Goal: Information Seeking & Learning: Compare options

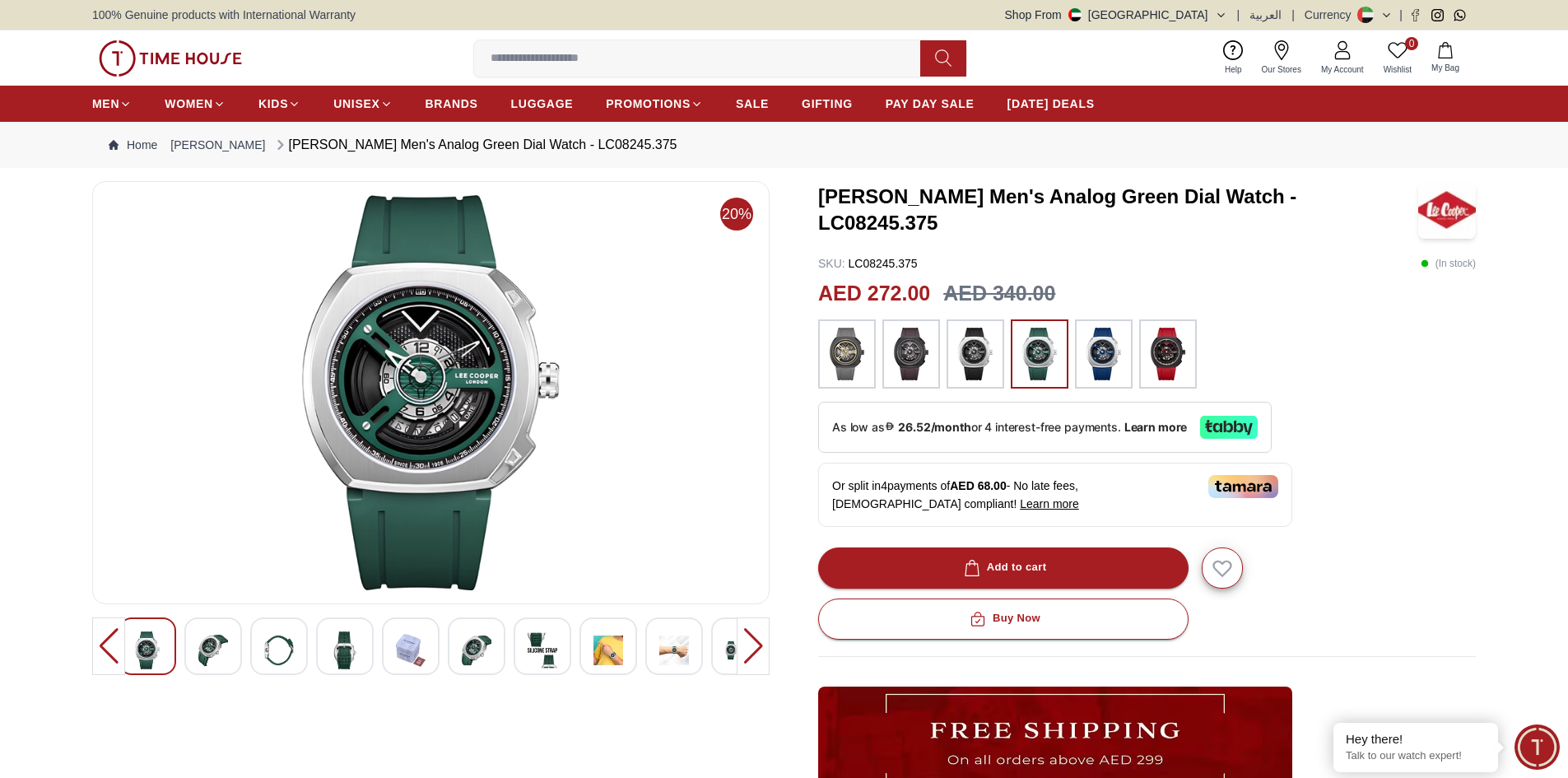
click at [1094, 356] on img at bounding box center [1103, 354] width 41 height 53
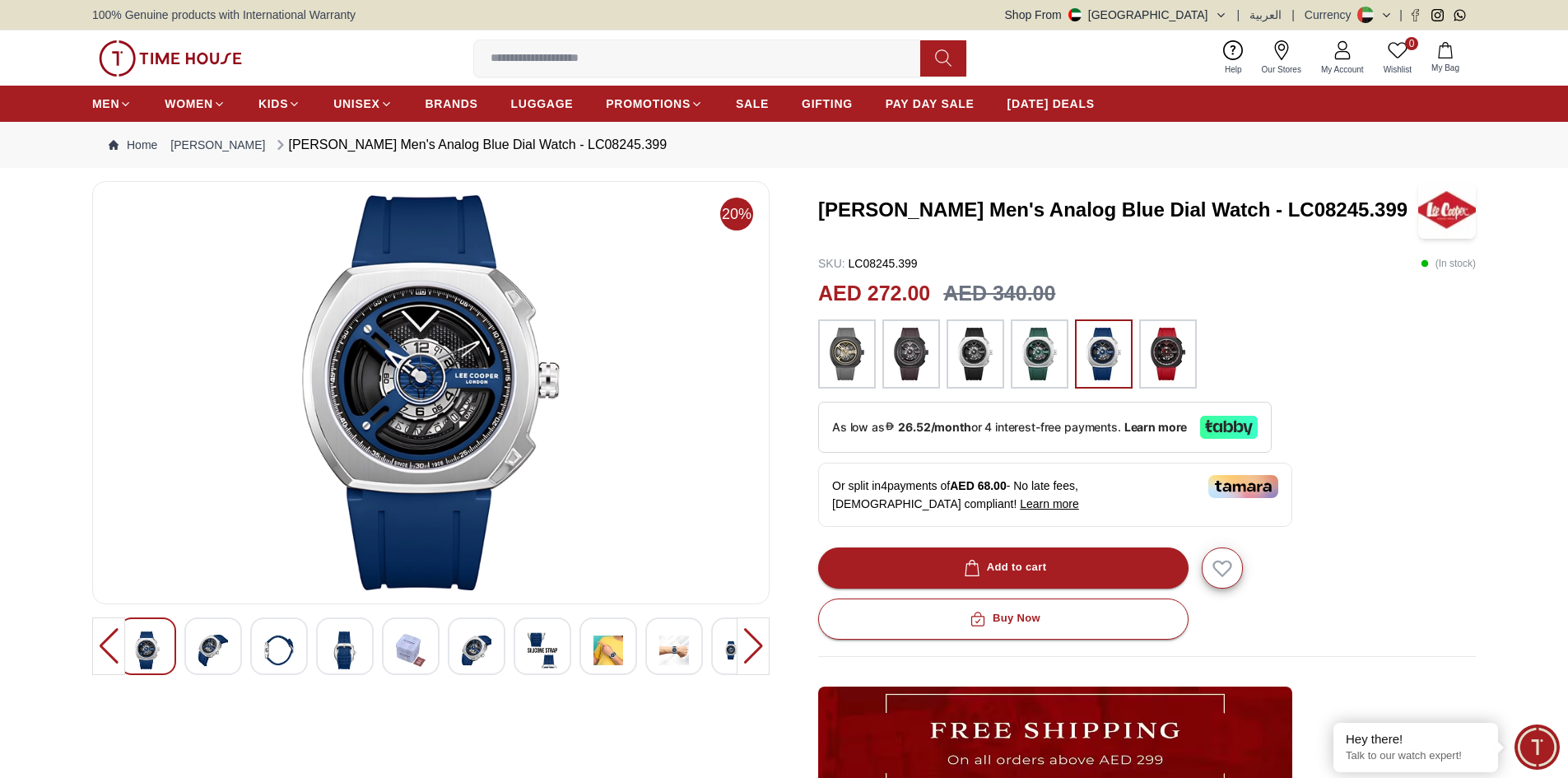
click at [1042, 370] on img at bounding box center [1039, 354] width 41 height 53
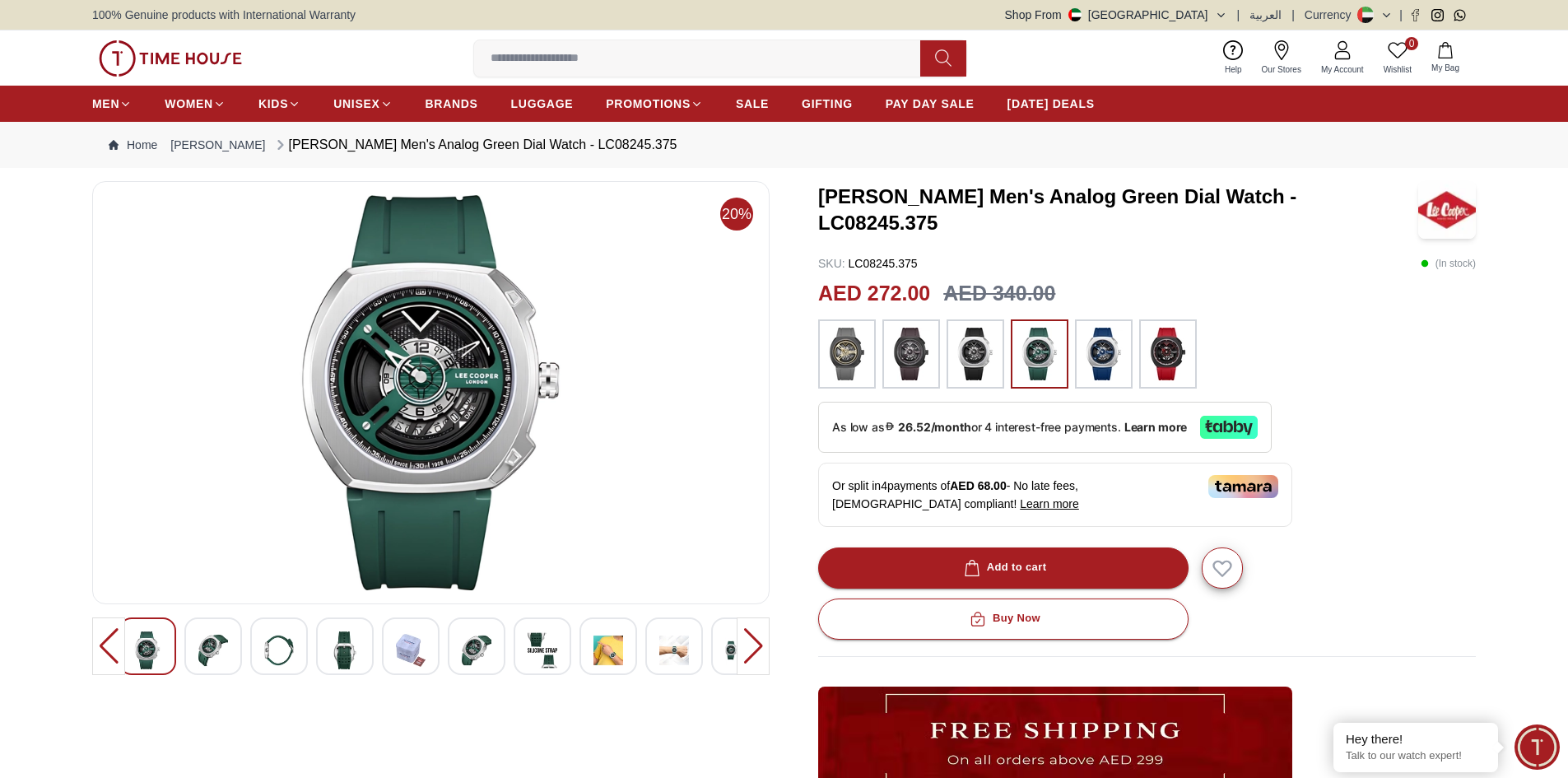
click at [1041, 335] on img at bounding box center [1039, 354] width 41 height 53
click at [1105, 353] on img at bounding box center [1103, 354] width 41 height 53
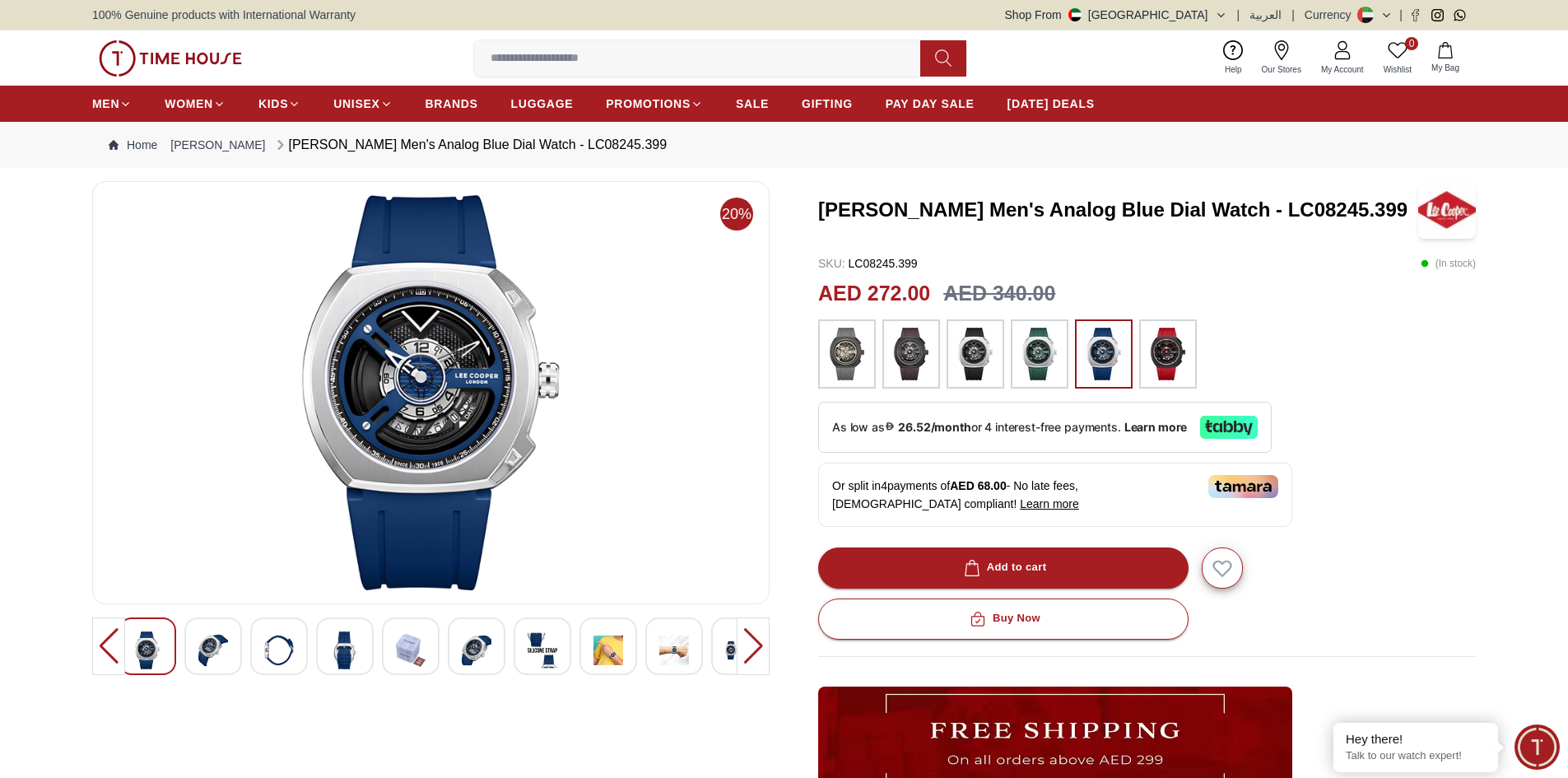
click at [216, 648] on img at bounding box center [212, 650] width 29 height 38
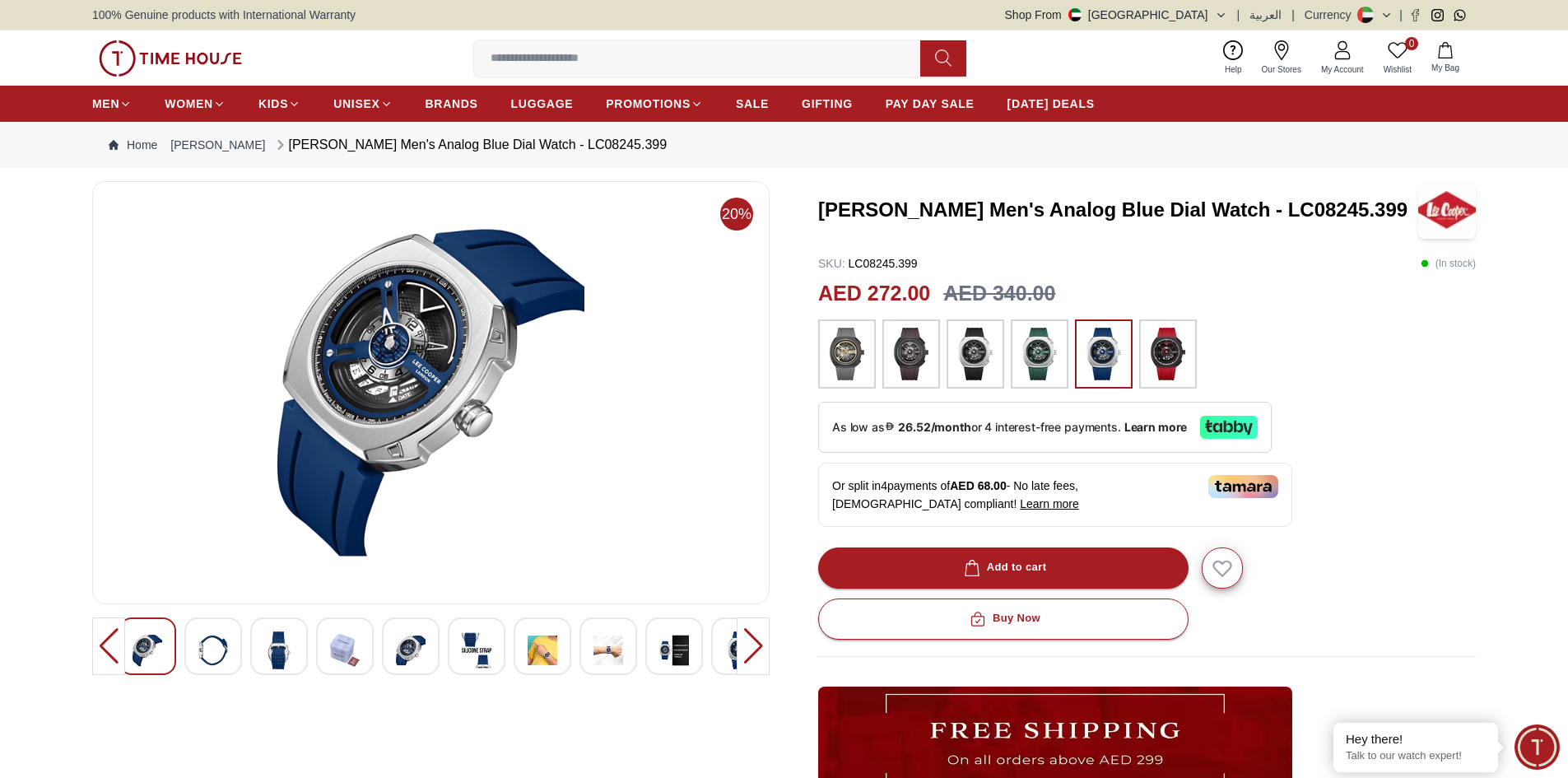
click at [236, 649] on div at bounding box center [213, 646] width 58 height 58
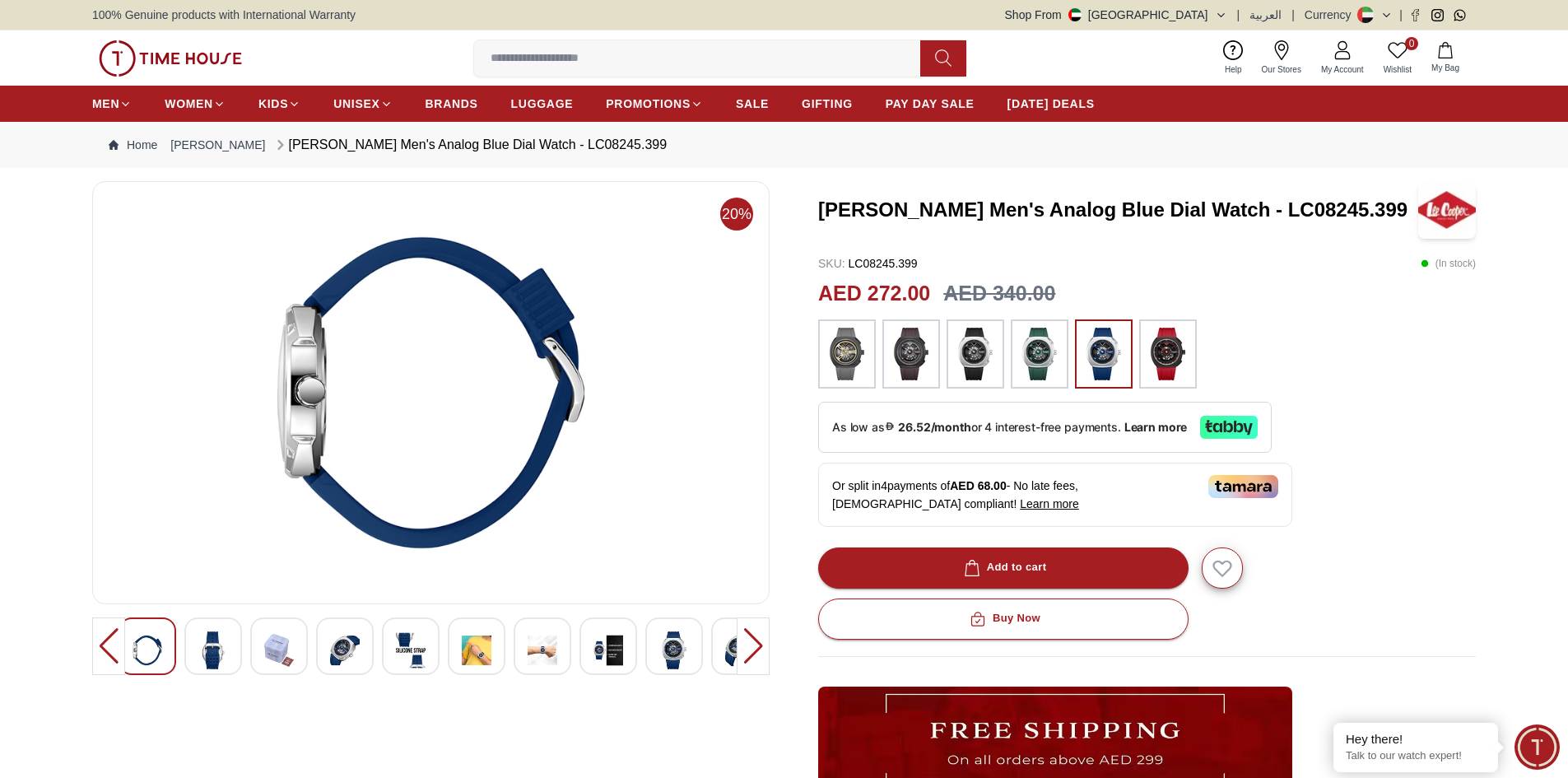
click at [390, 651] on div at bounding box center [410, 646] width 58 height 58
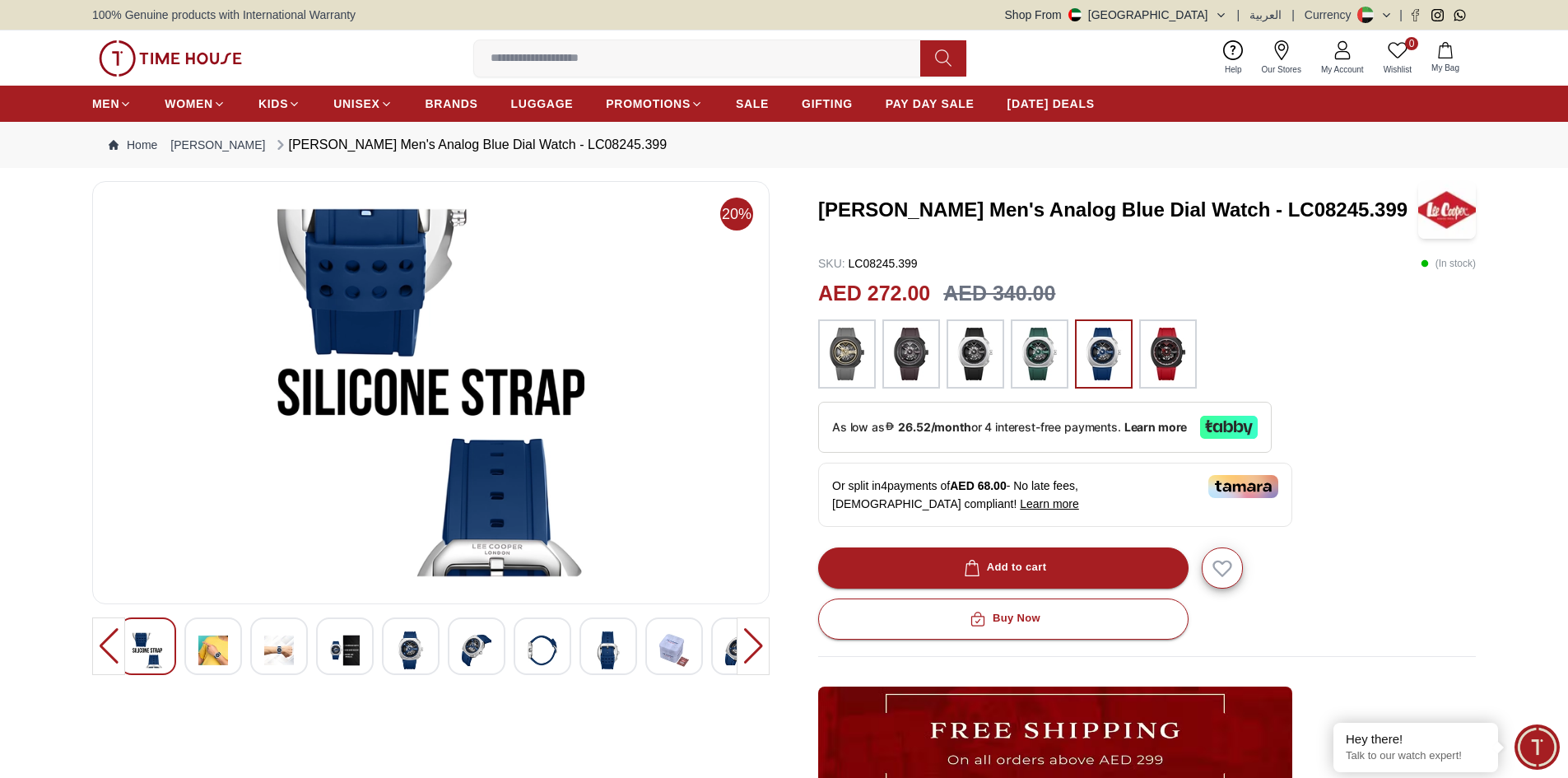
click at [466, 648] on img at bounding box center [476, 650] width 29 height 38
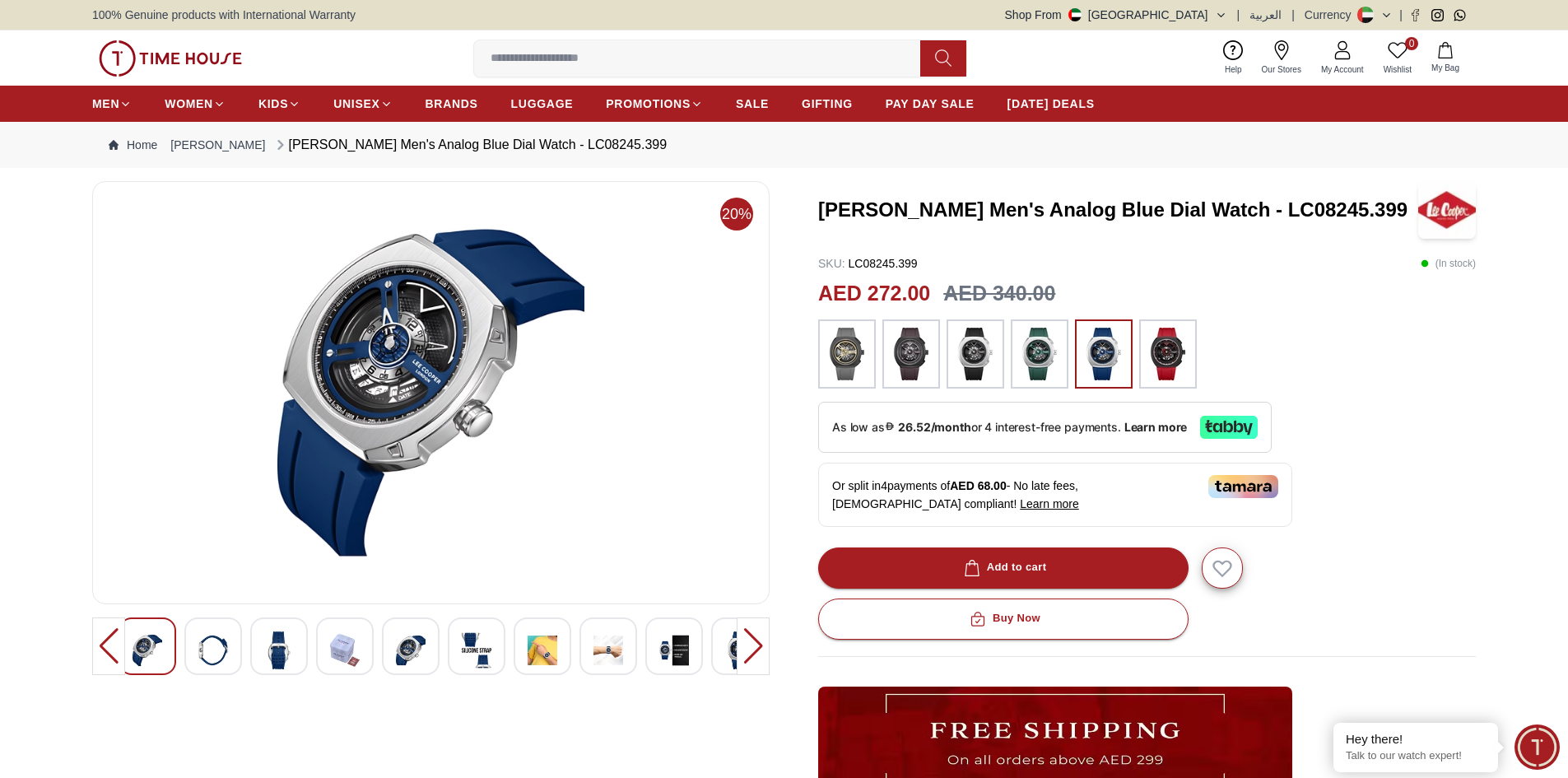
click at [659, 642] on img at bounding box center [674, 650] width 29 height 38
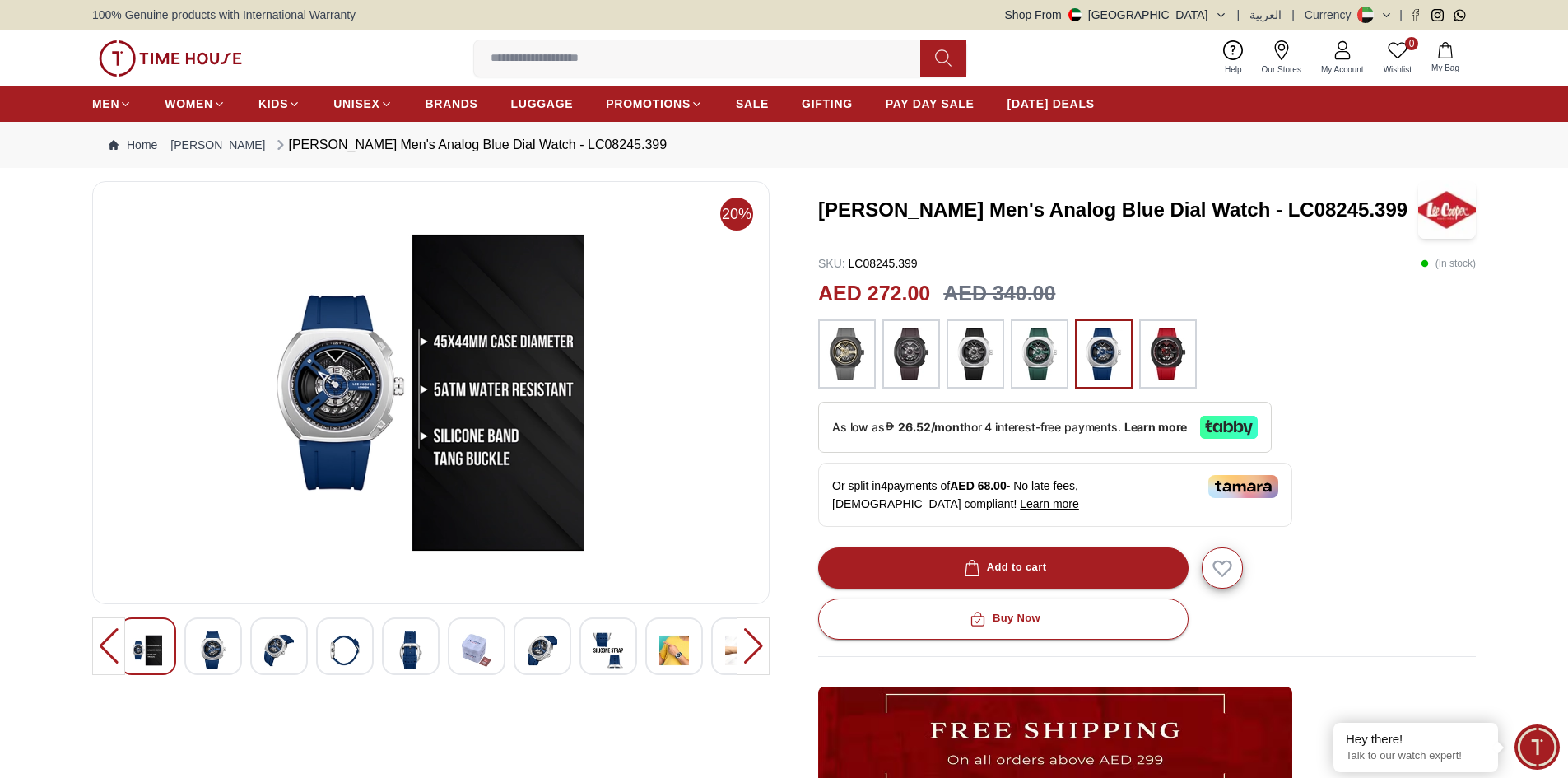
click at [747, 642] on div at bounding box center [753, 646] width 33 height 58
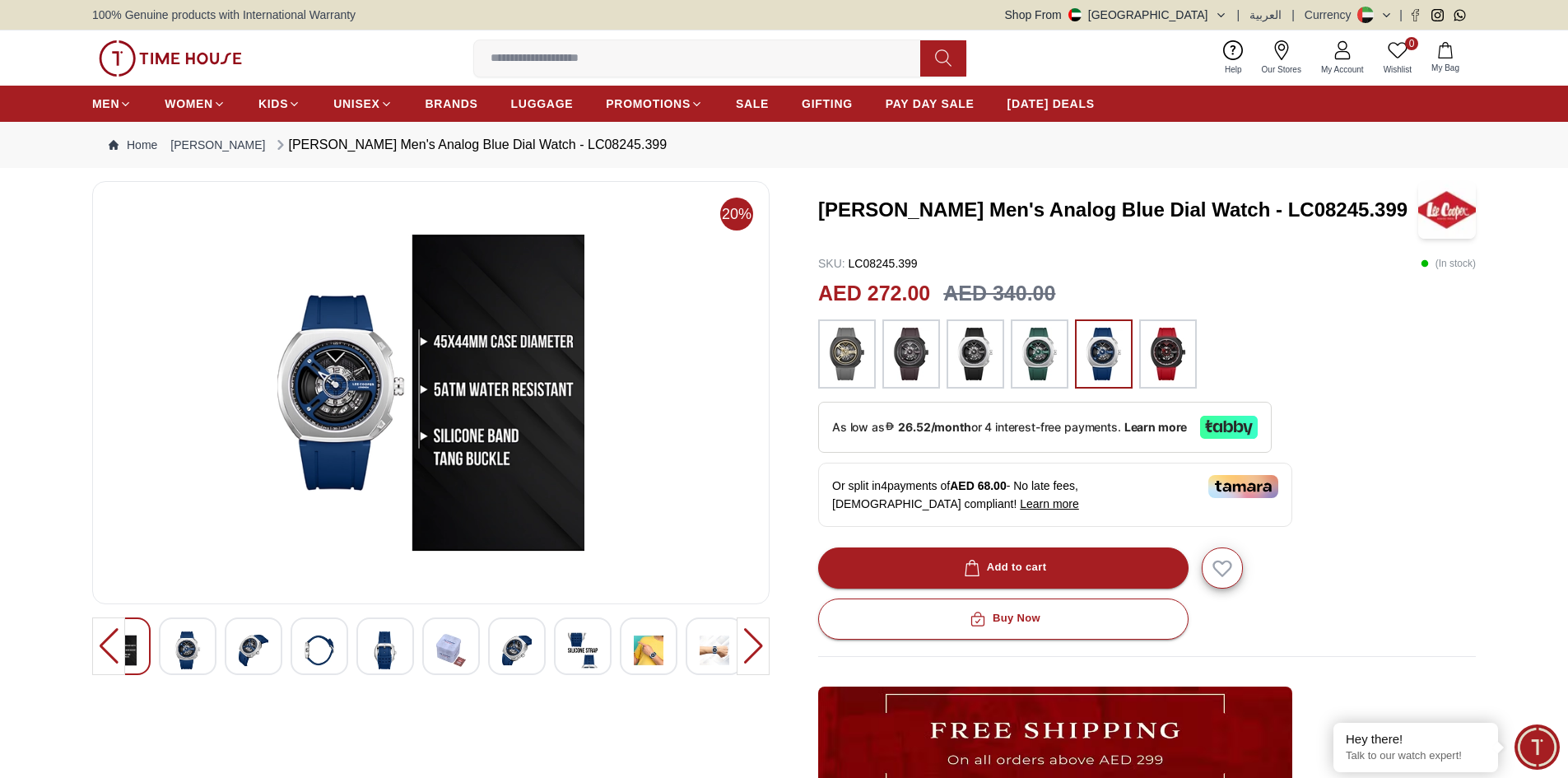
click at [748, 642] on div at bounding box center [753, 646] width 33 height 58
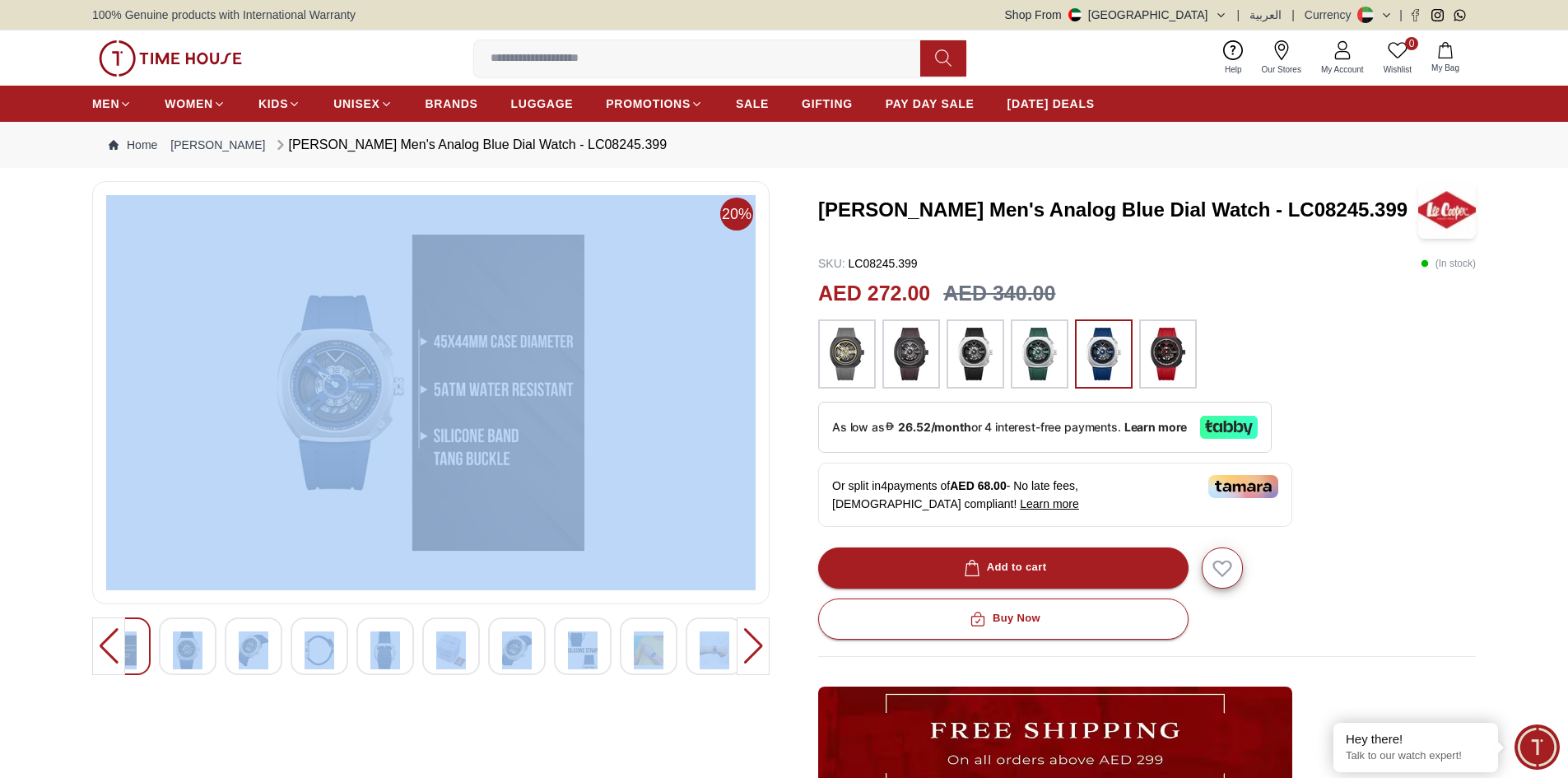
click at [750, 642] on div at bounding box center [753, 646] width 33 height 58
click at [105, 650] on div at bounding box center [108, 646] width 33 height 58
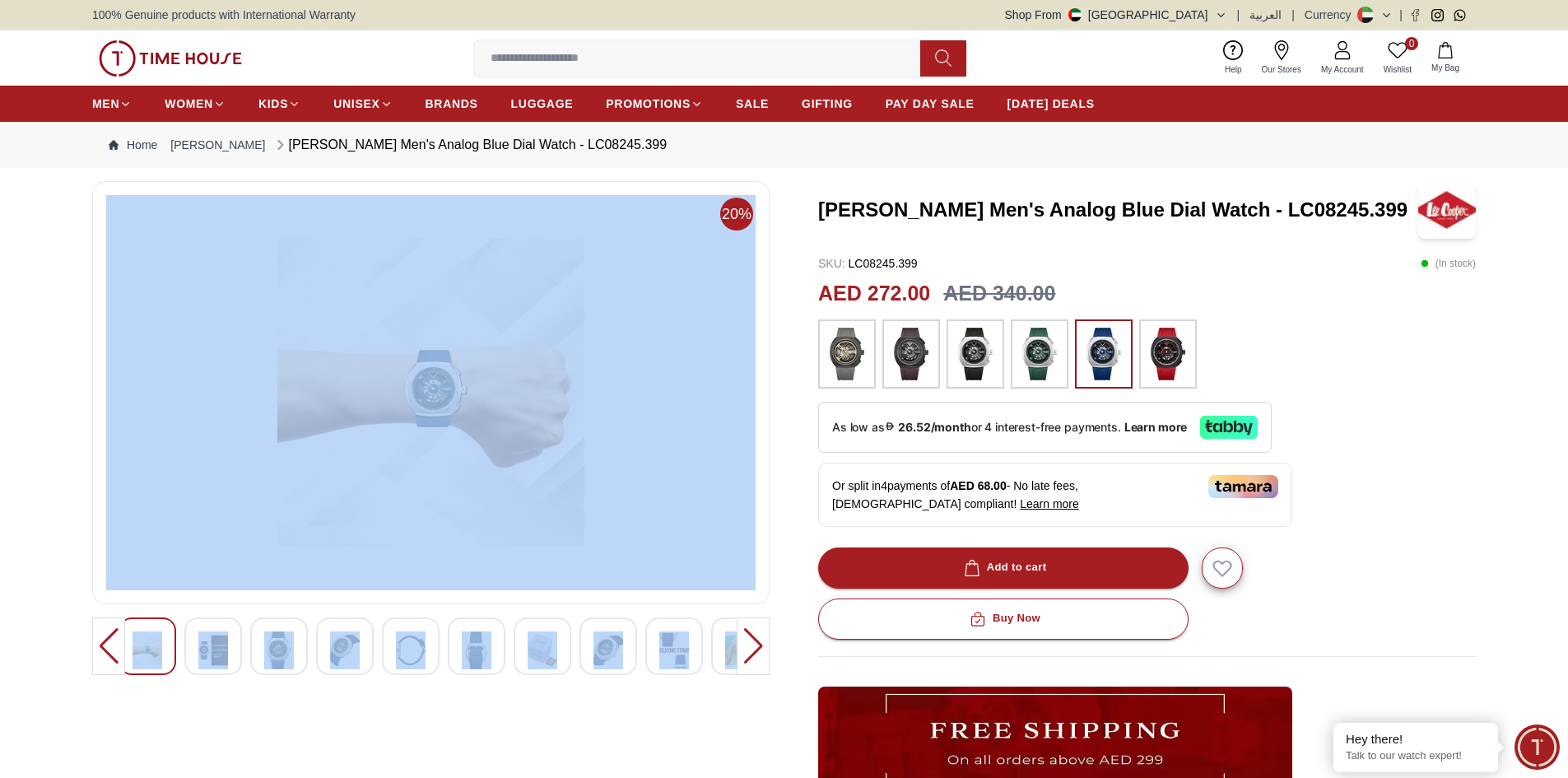
click at [104, 649] on div at bounding box center [108, 646] width 33 height 58
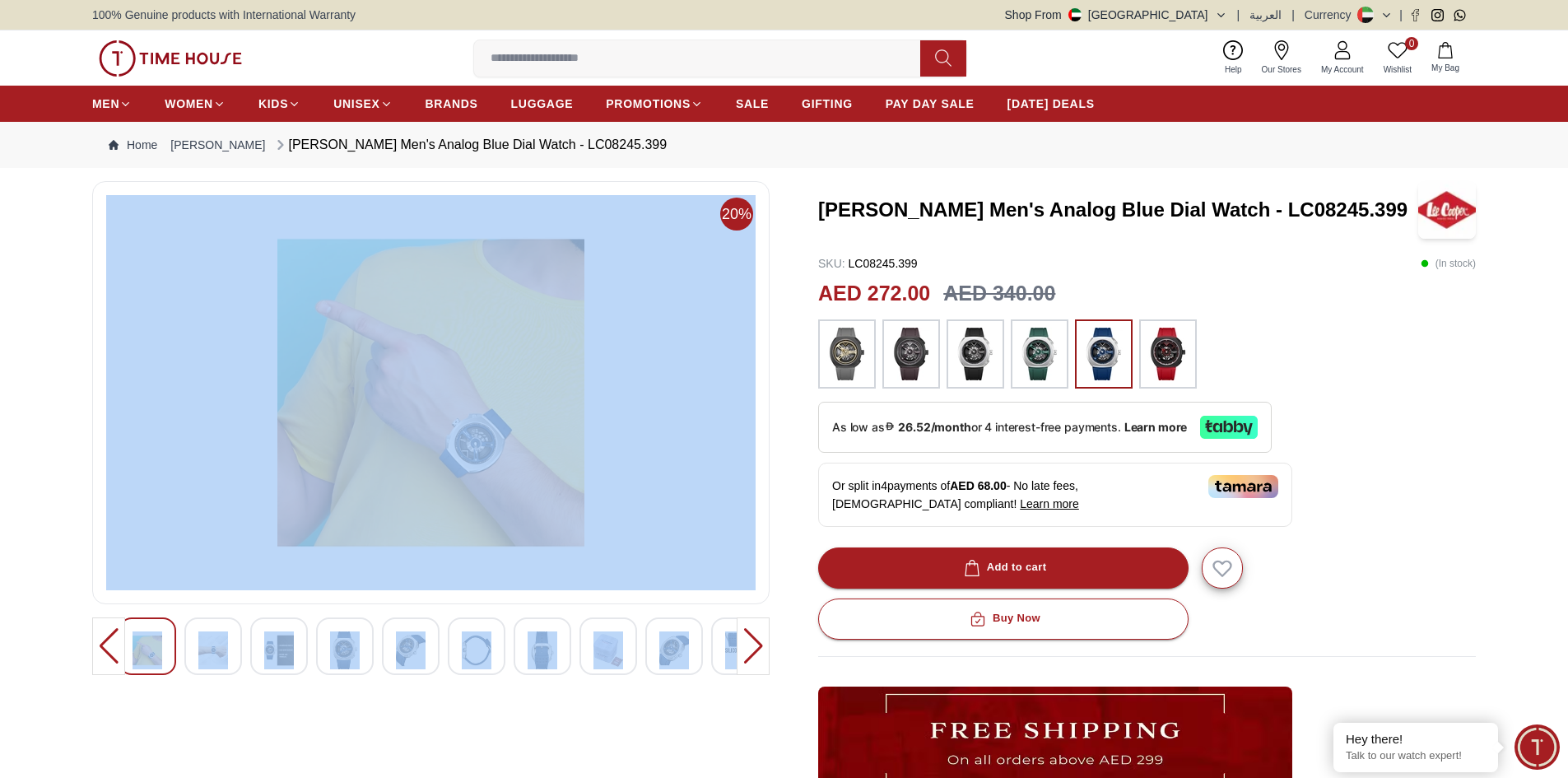
click at [104, 649] on div at bounding box center [108, 646] width 33 height 58
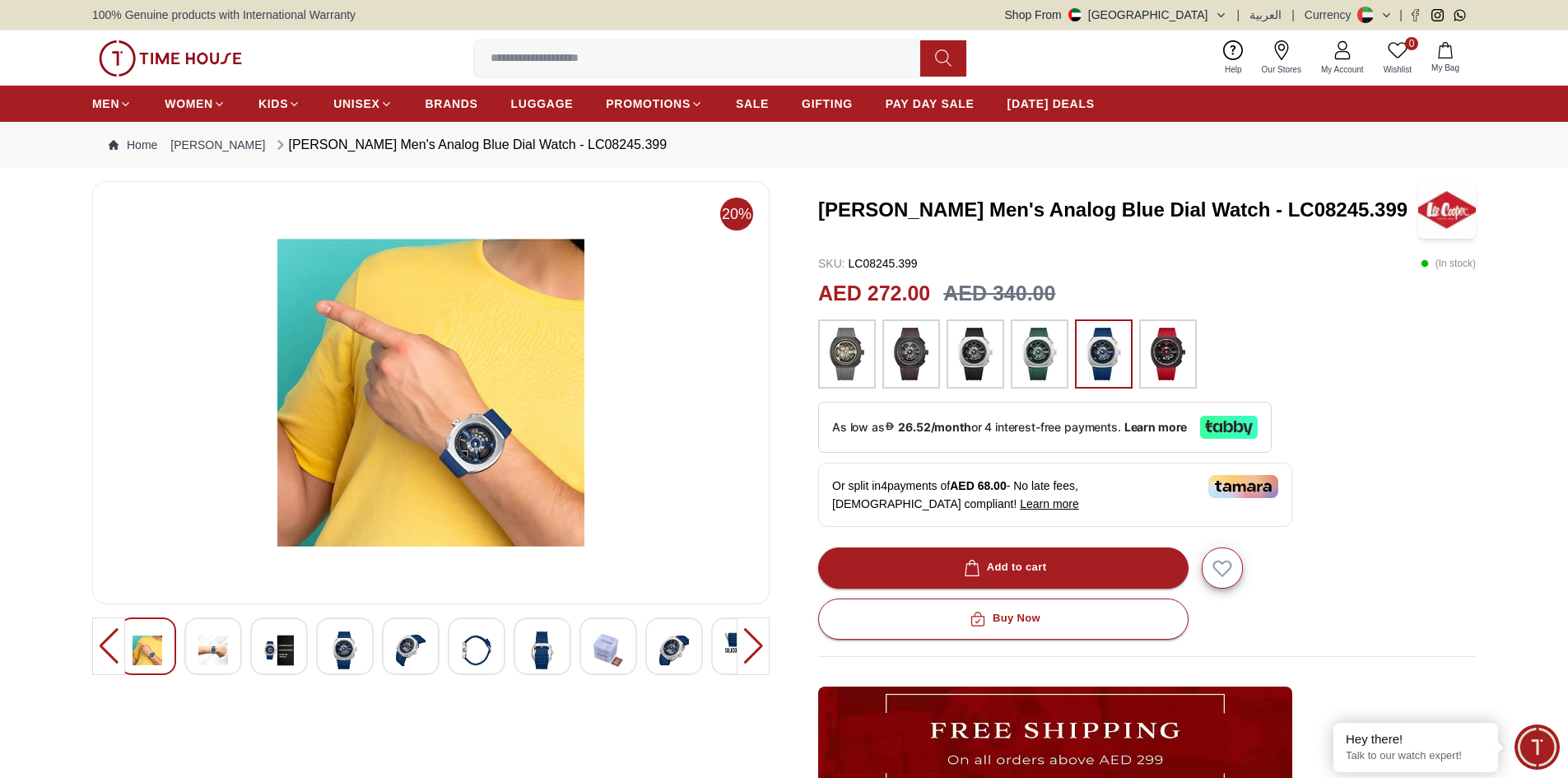
click at [104, 649] on div at bounding box center [108, 646] width 33 height 58
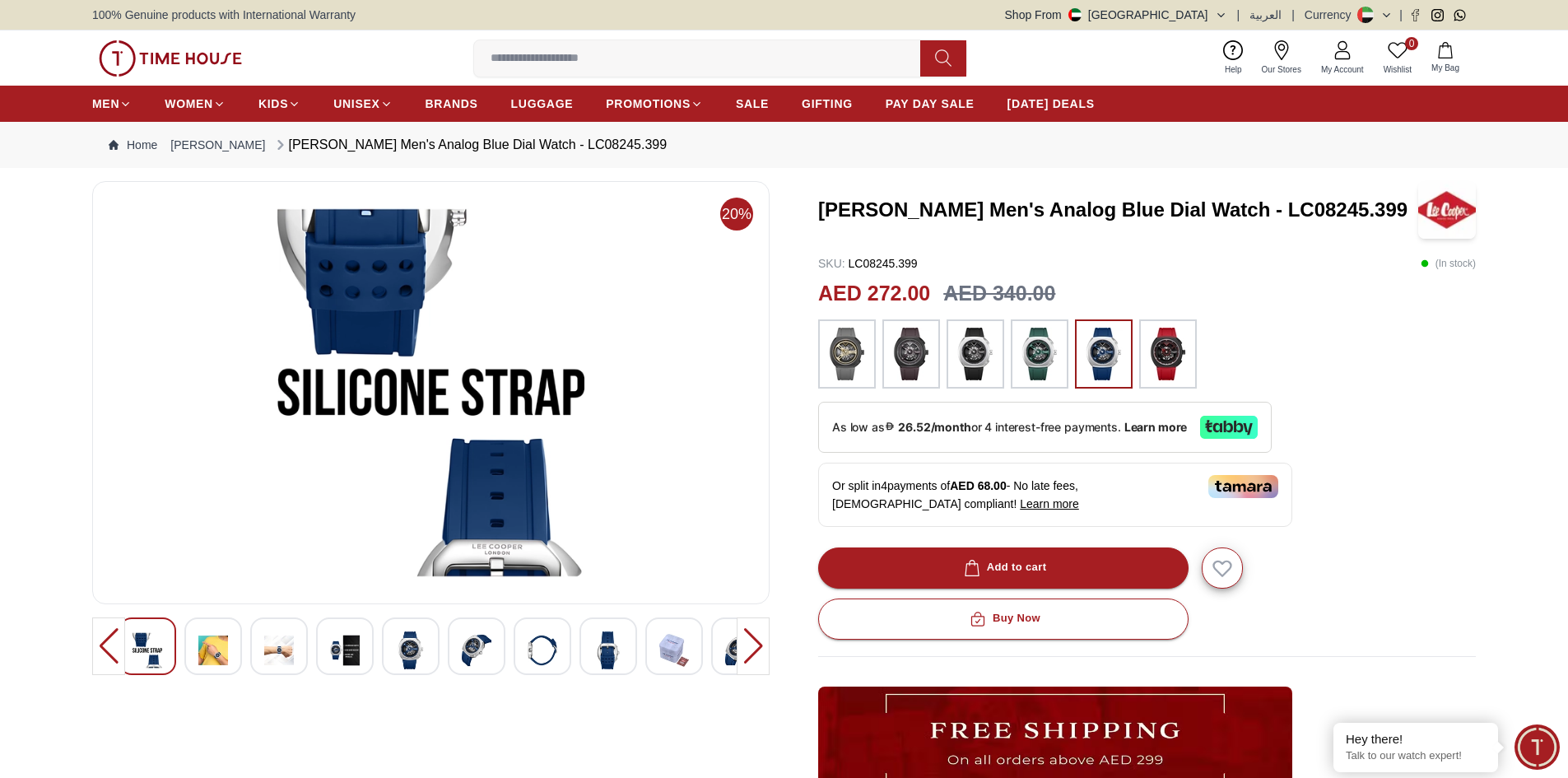
click at [149, 655] on img at bounding box center [147, 650] width 29 height 38
click at [106, 644] on div at bounding box center [108, 646] width 33 height 58
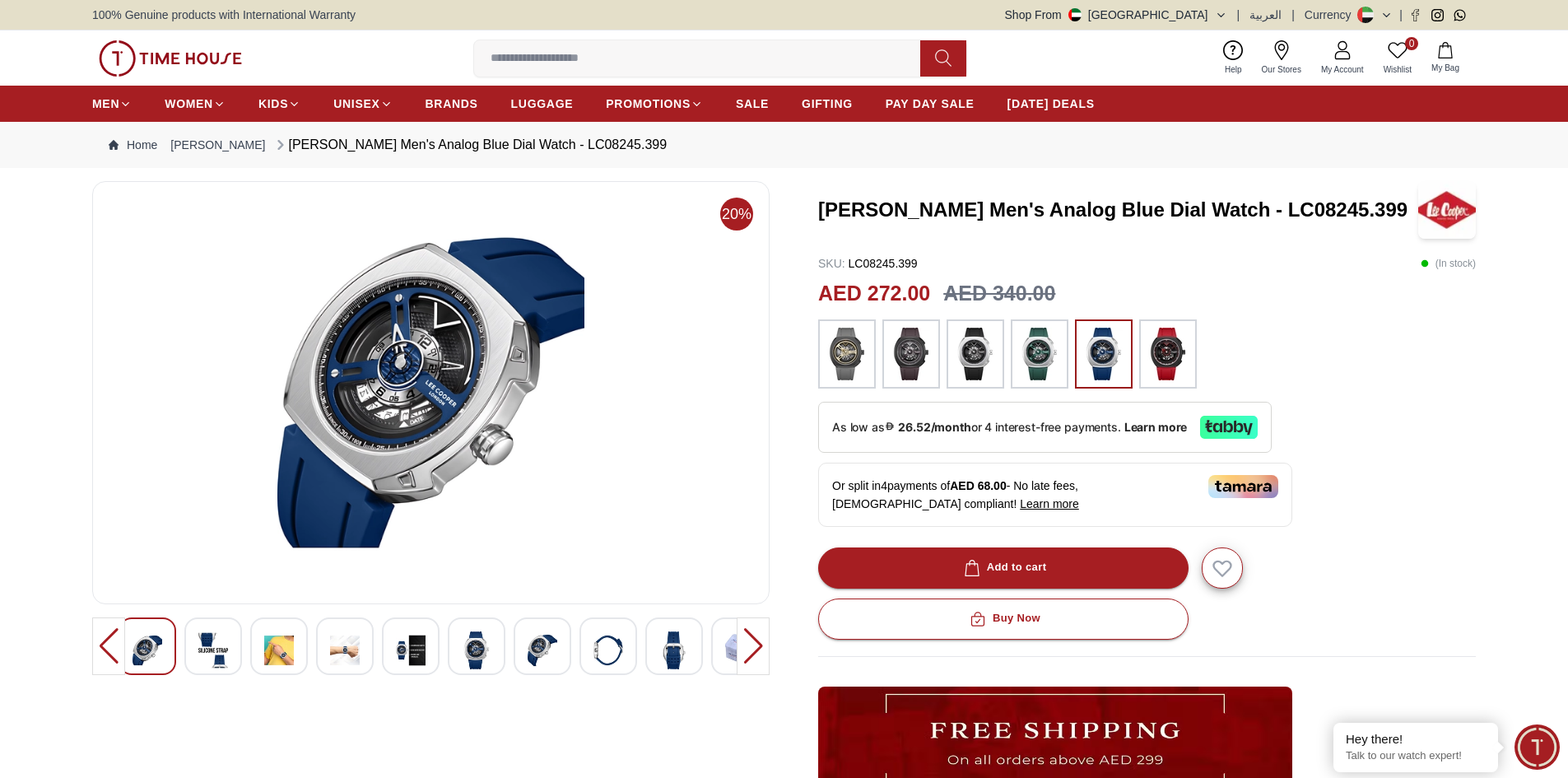
click at [106, 644] on div at bounding box center [108, 646] width 33 height 58
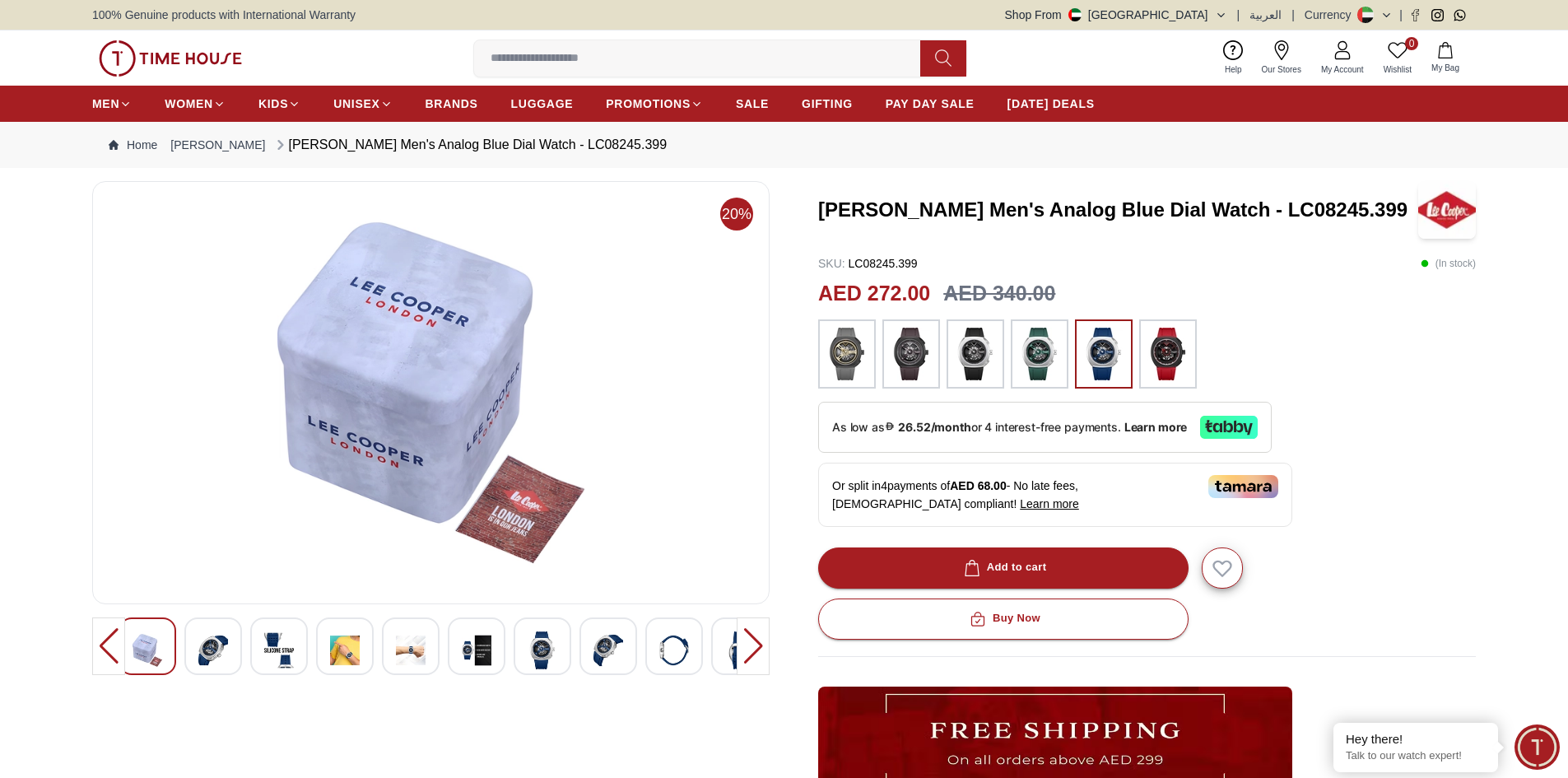
click at [106, 646] on div at bounding box center [108, 646] width 33 height 58
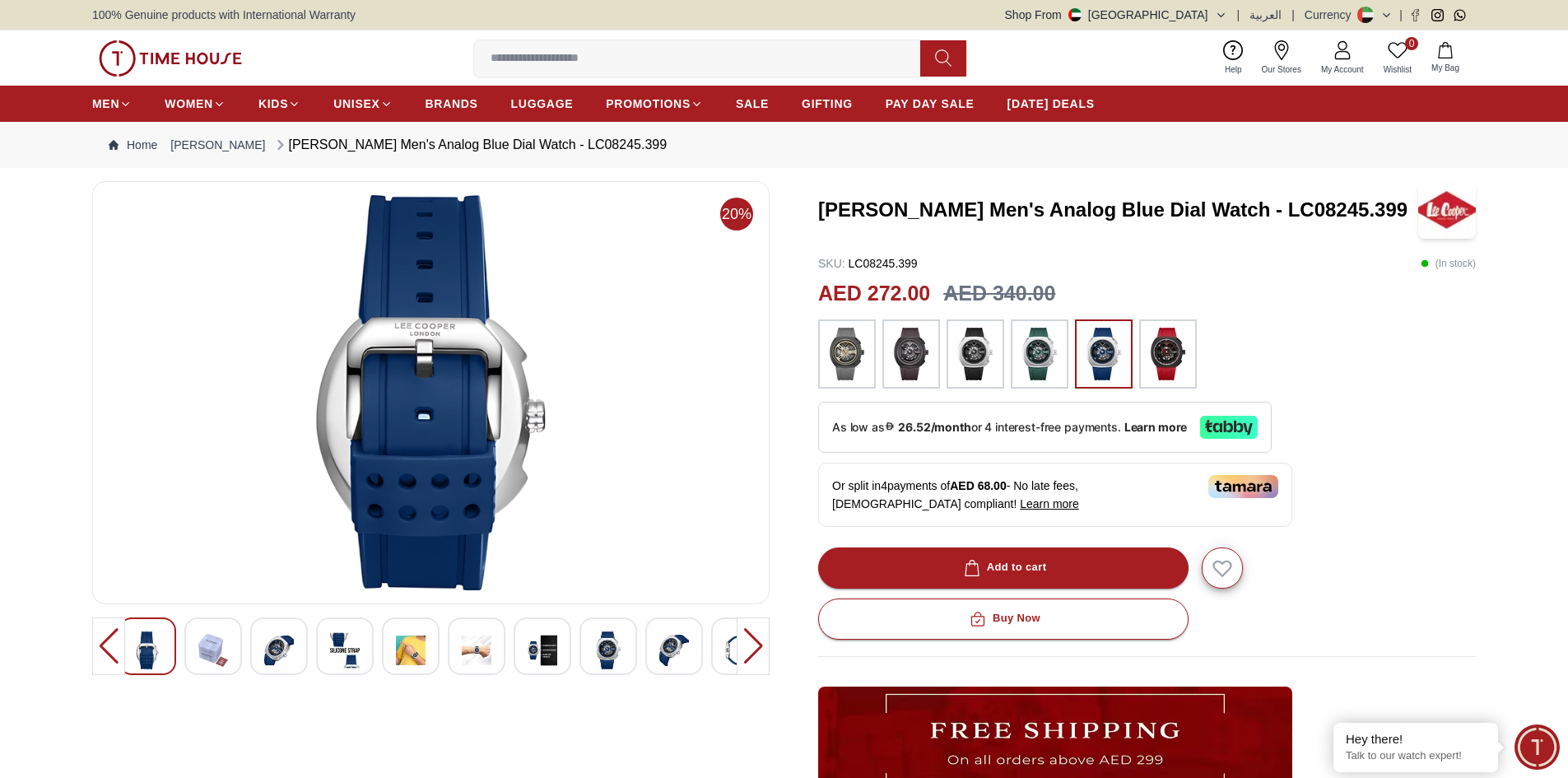
click at [107, 649] on div at bounding box center [108, 646] width 33 height 58
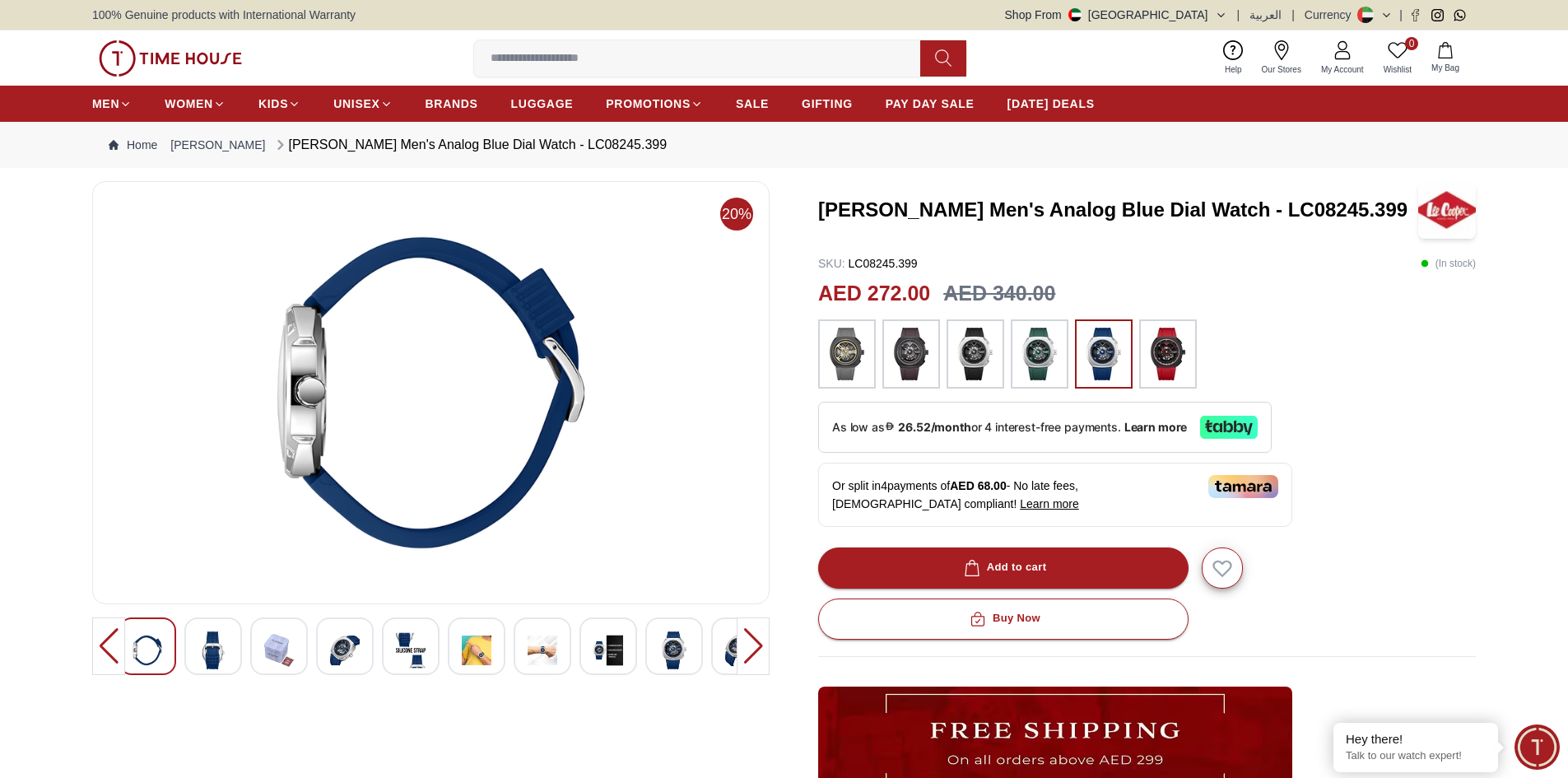
click at [107, 647] on div at bounding box center [108, 646] width 33 height 58
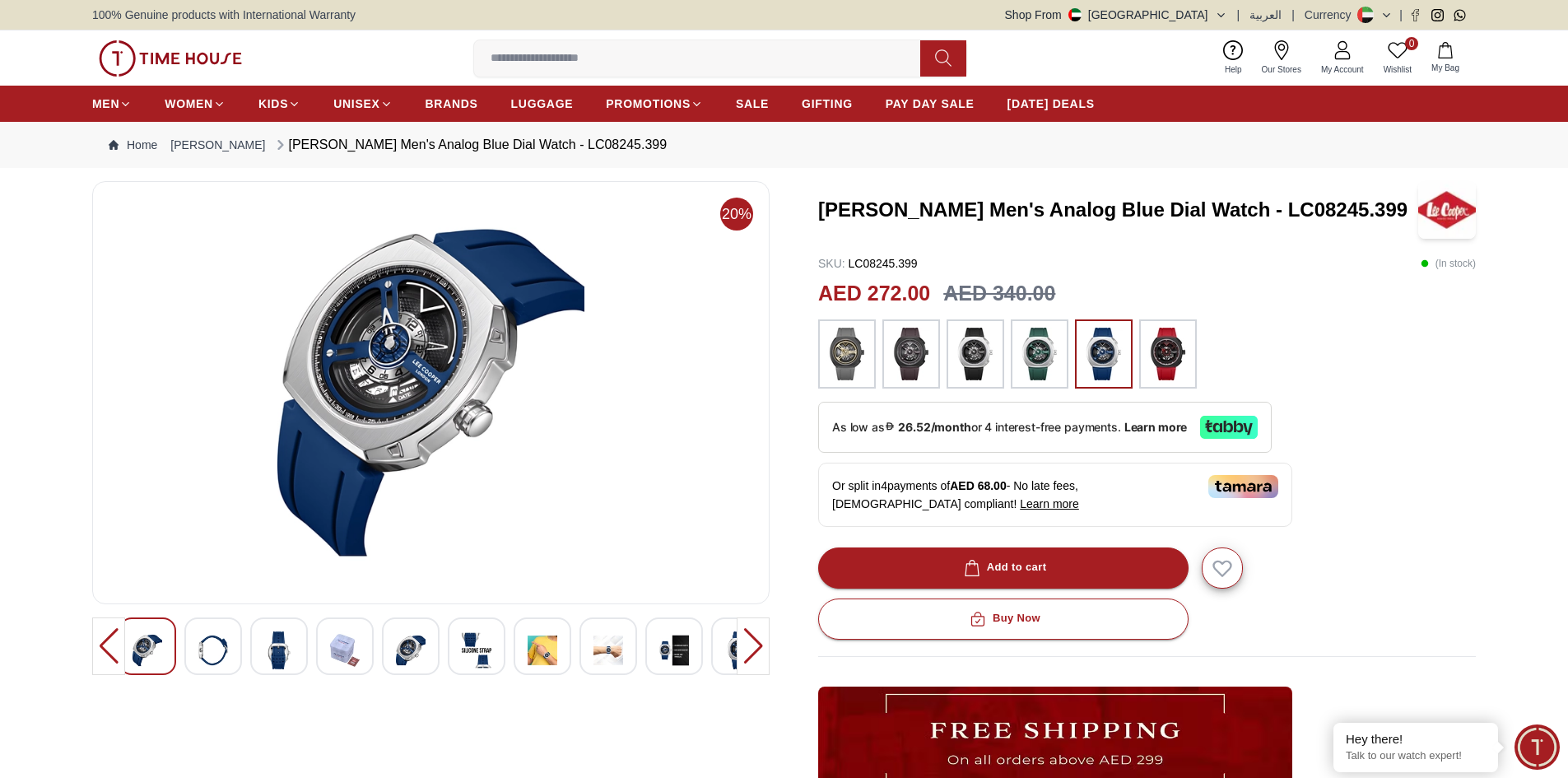
click at [107, 647] on div at bounding box center [108, 646] width 33 height 58
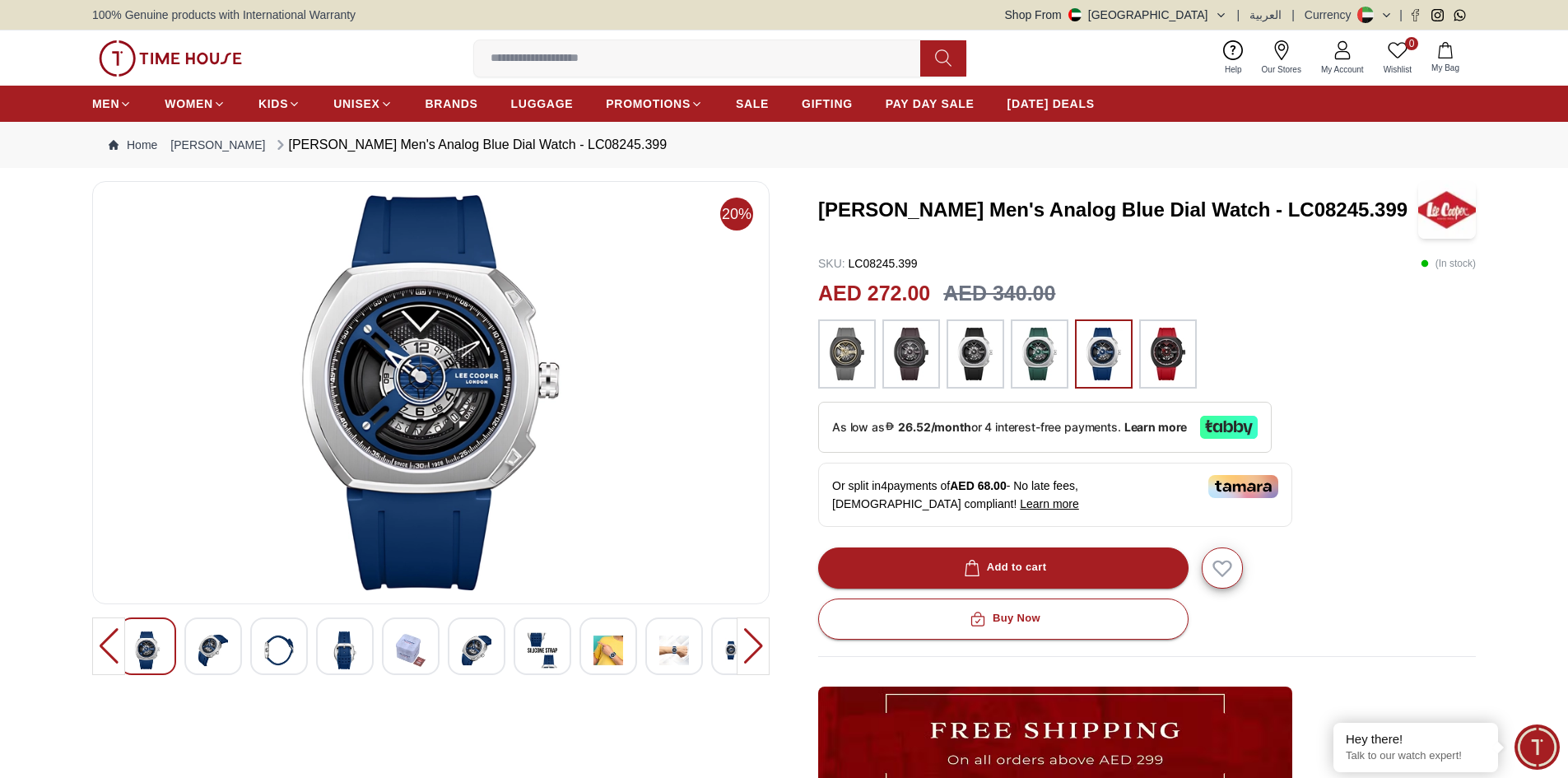
click at [987, 354] on img at bounding box center [975, 354] width 41 height 53
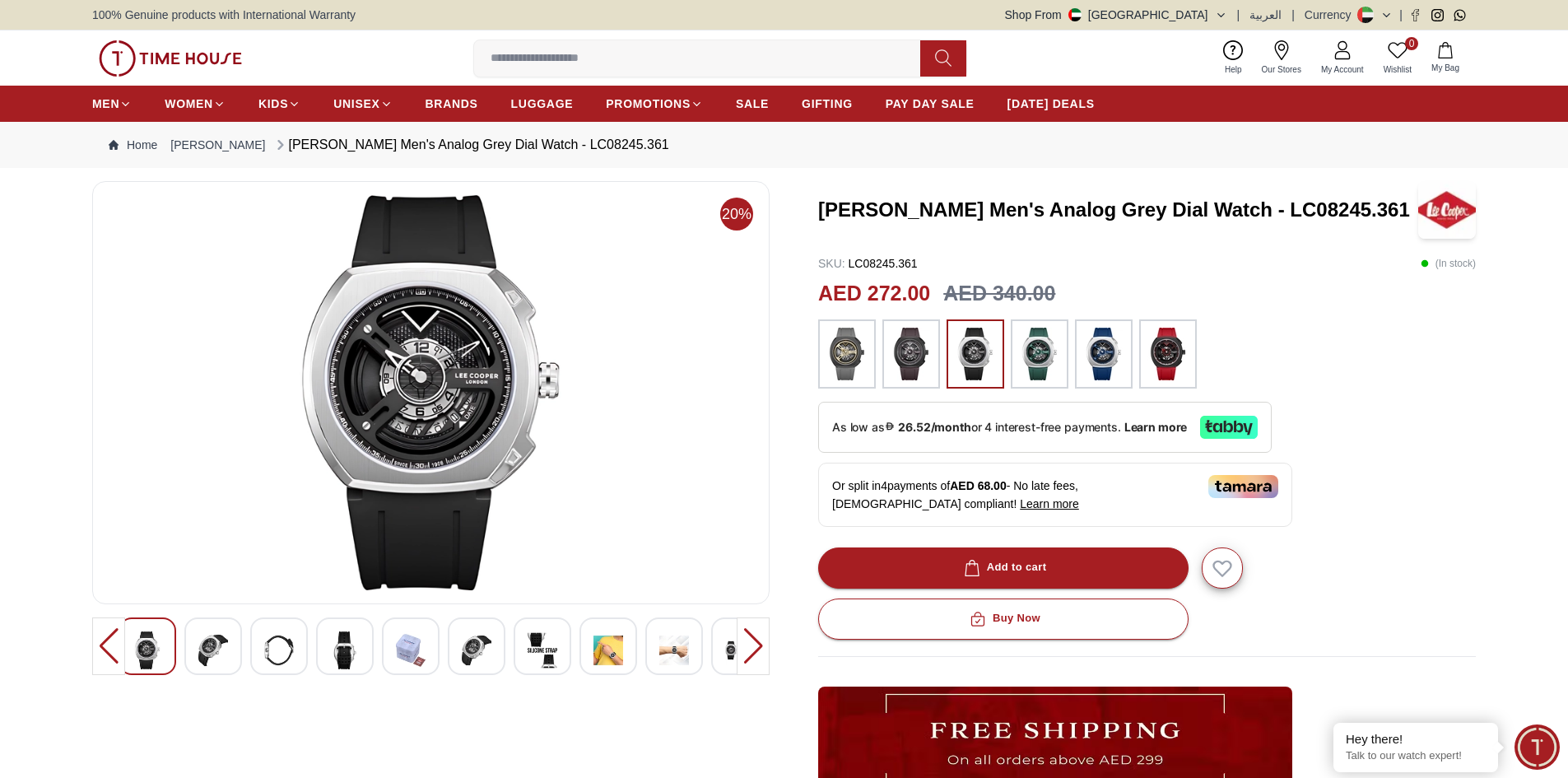
click at [860, 357] on img at bounding box center [846, 354] width 41 height 53
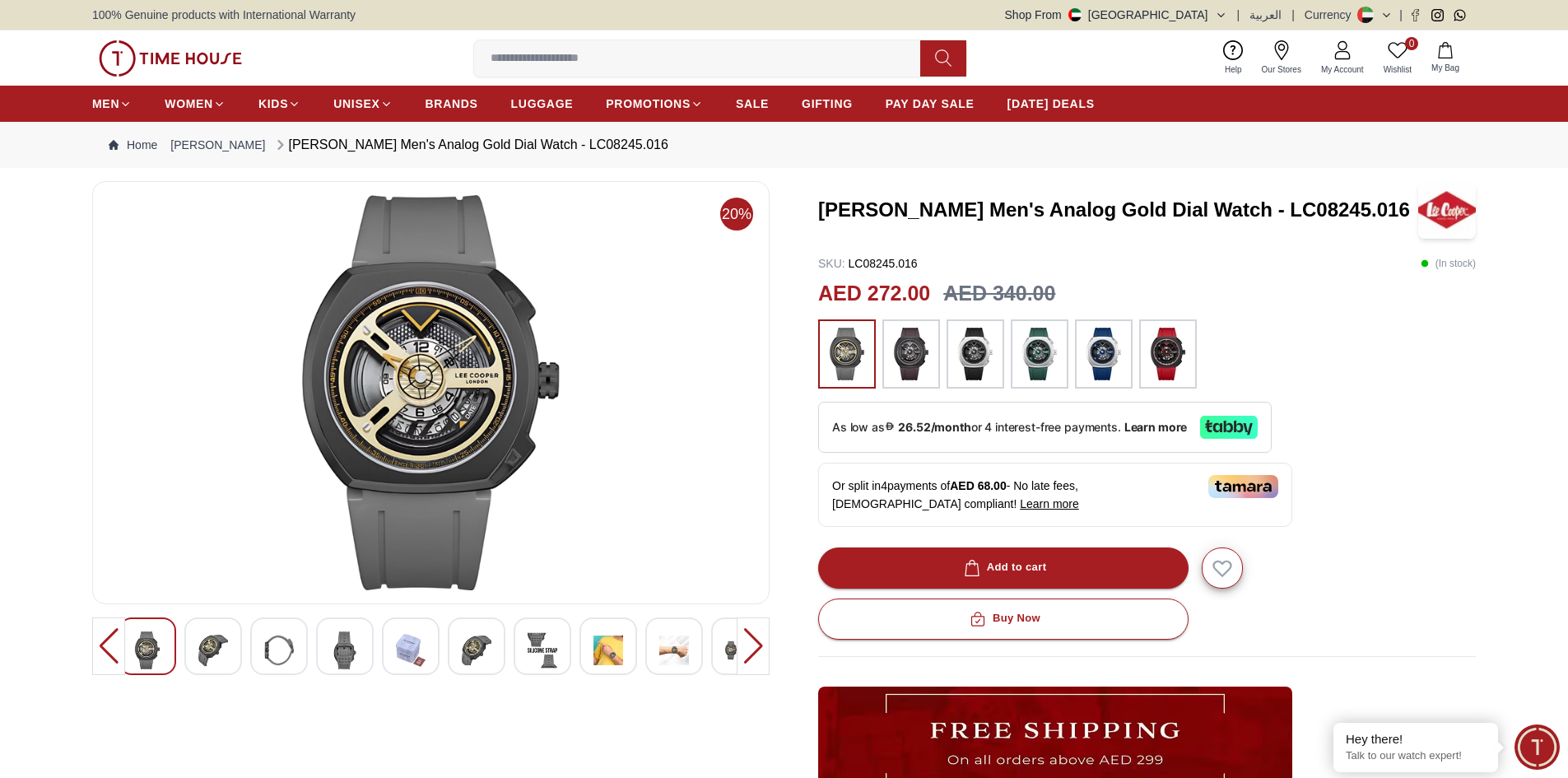
click at [985, 346] on img at bounding box center [975, 354] width 41 height 53
